Goal: Information Seeking & Learning: Understand process/instructions

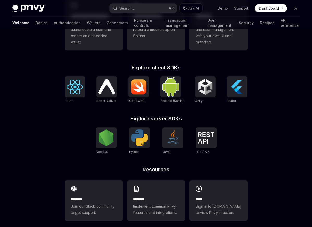
scroll to position [180, 0]
click at [204, 94] on img at bounding box center [205, 86] width 17 height 17
click at [69, 80] on img at bounding box center [75, 86] width 17 height 15
click at [107, 92] on img at bounding box center [106, 86] width 17 height 15
type textarea "*"
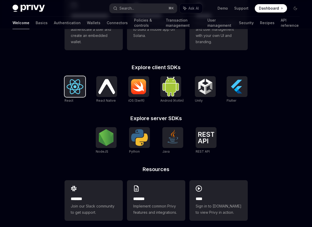
click at [74, 94] on div at bounding box center [75, 86] width 21 height 21
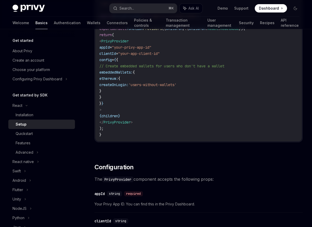
scroll to position [224, 0]
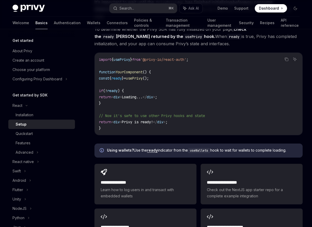
scroll to position [589, 0]
